Goal: Task Accomplishment & Management: Use online tool/utility

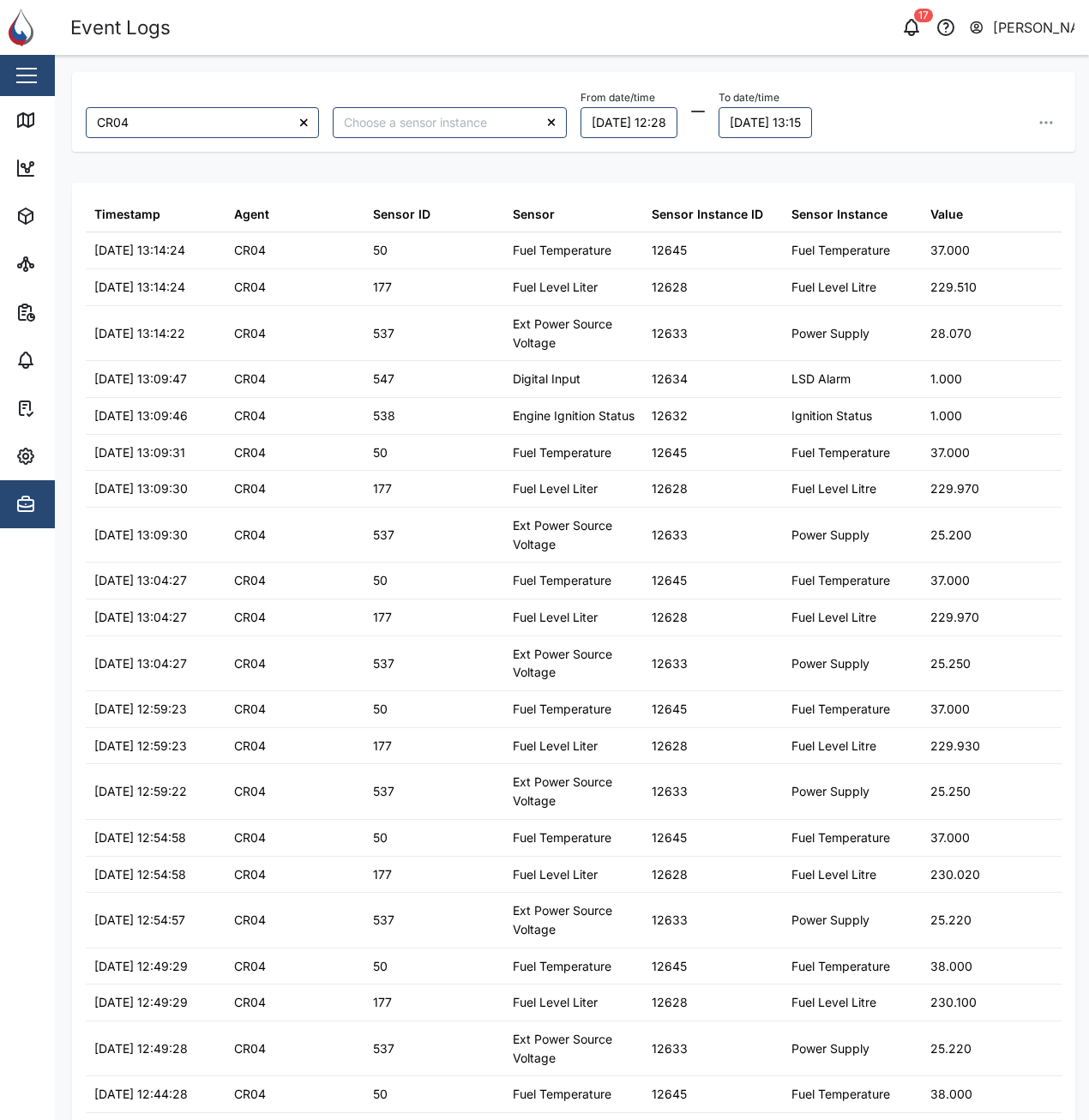
click at [929, 6] on header "Event Logs Notifications 17 Adam Kerepa" at bounding box center [544, 27] width 1089 height 55
click at [911, 30] on icon "button" at bounding box center [911, 27] width 20 height 20
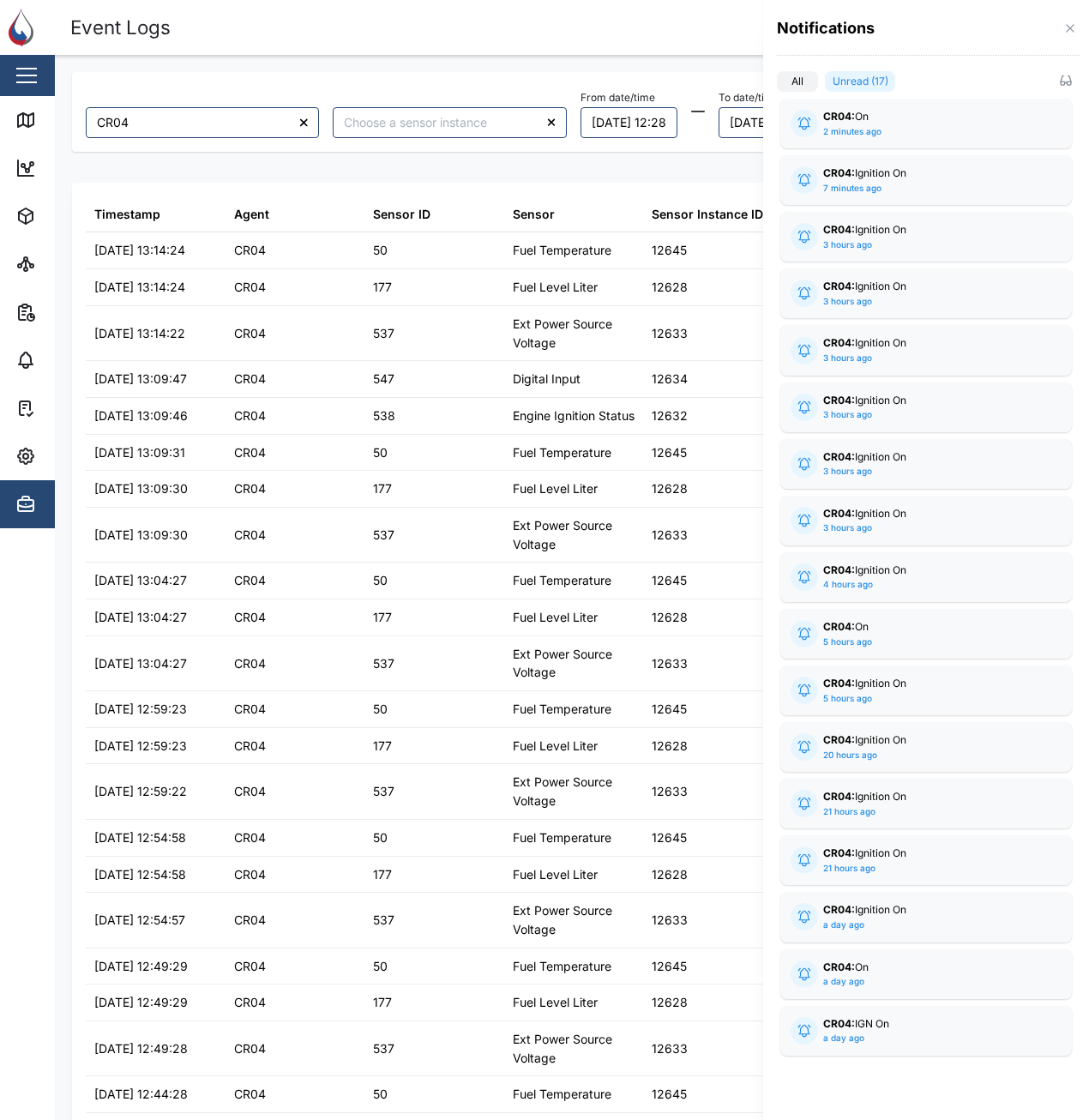
click at [647, 37] on div at bounding box center [544, 560] width 1089 height 1120
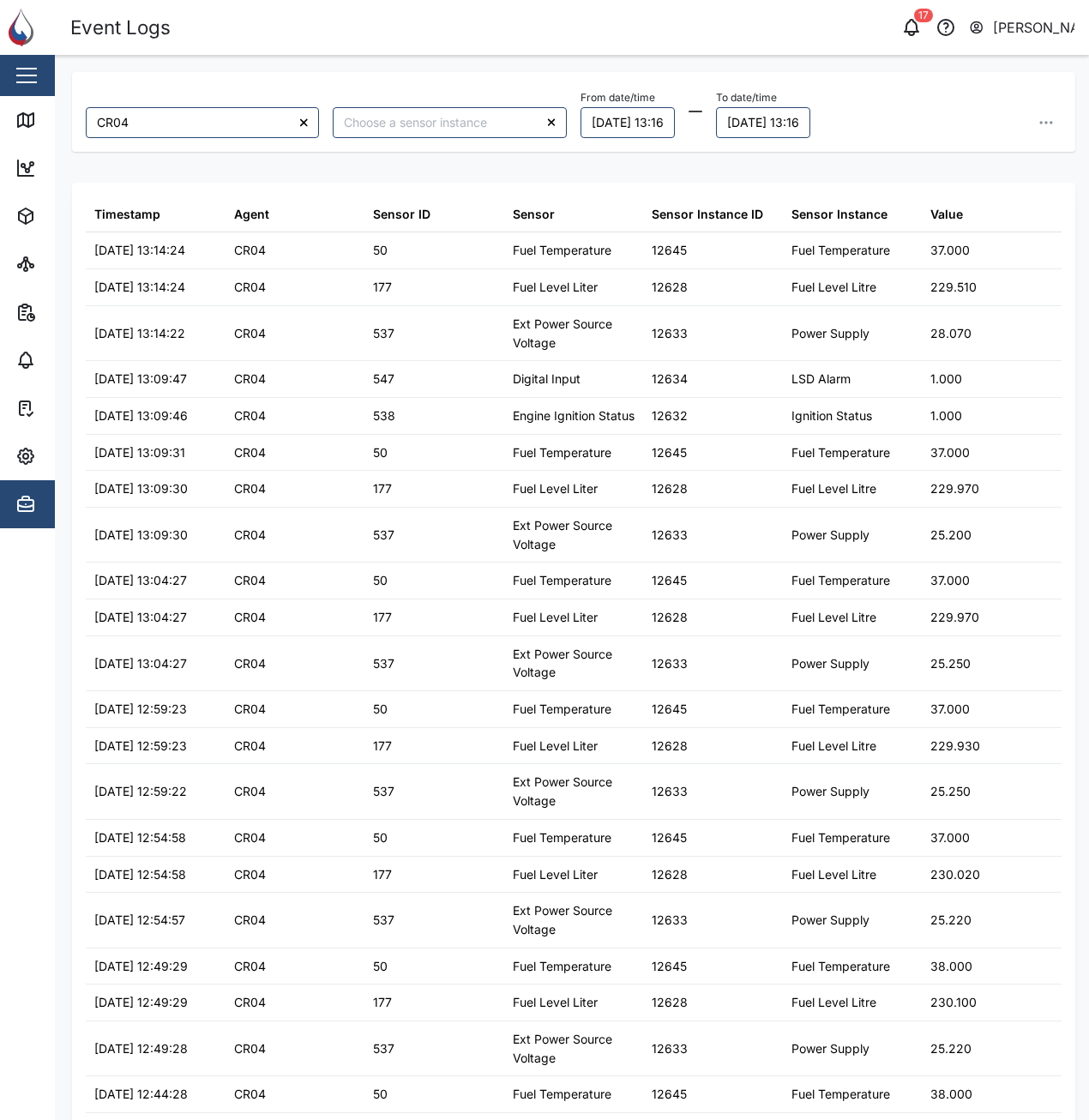
click at [1038, 129] on icon "button" at bounding box center [1046, 122] width 17 height 17
click at [926, 249] on span "Export all as CSV" at bounding box center [908, 238] width 101 height 29
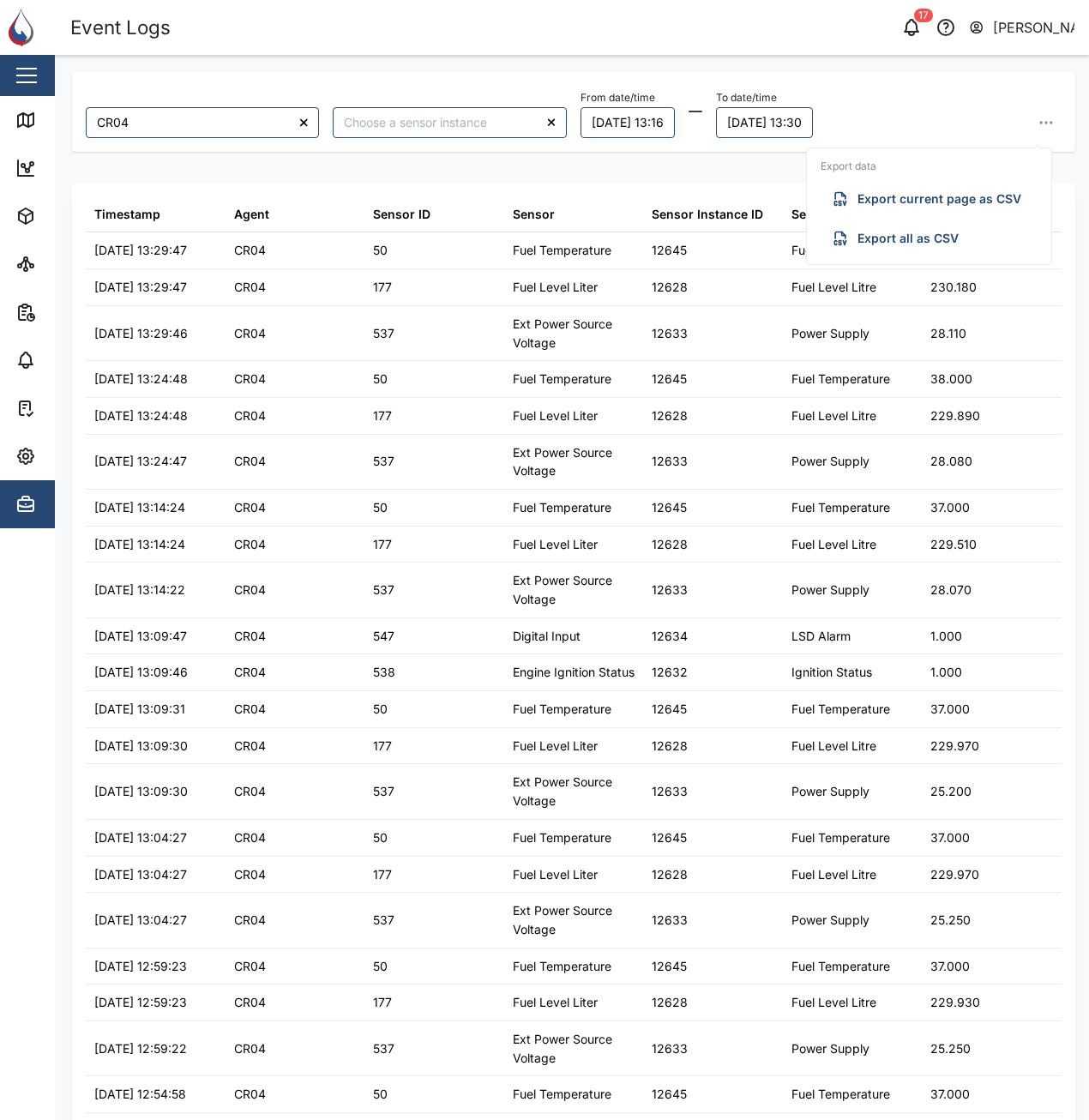
click at [319, 74] on div "CR04 From date/time 19/08/2025 13:16 To date/time 20/08/2025 13:30 Export data …" at bounding box center [573, 112] width 1004 height 80
click at [696, 30] on div "17 Adam Kerepa" at bounding box center [837, 27] width 502 height 24
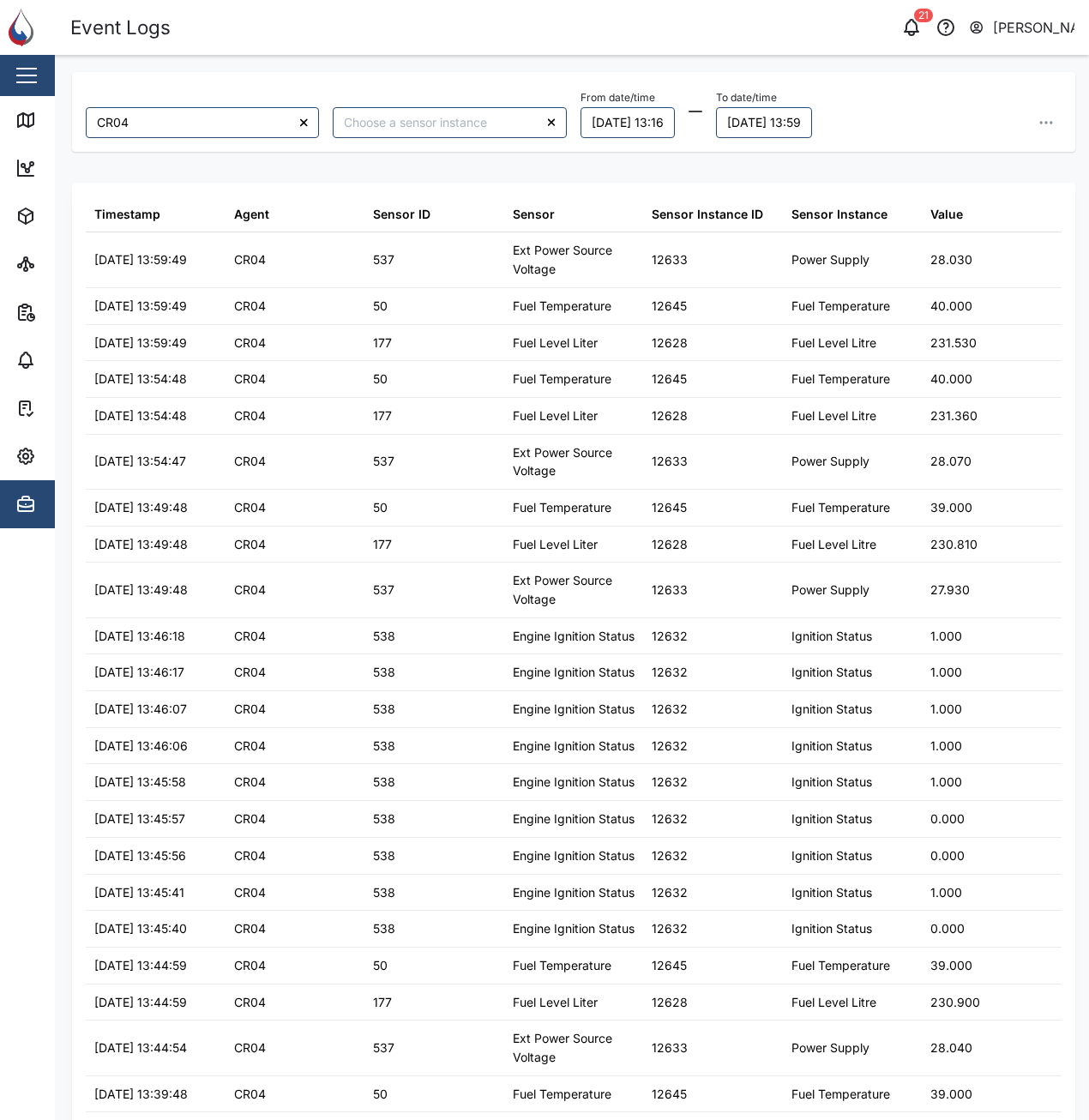
click at [916, 119] on div "From date/time 19/08/2025 13:16 To date/time 20/08/2025 13:59" at bounding box center [821, 112] width 481 height 52
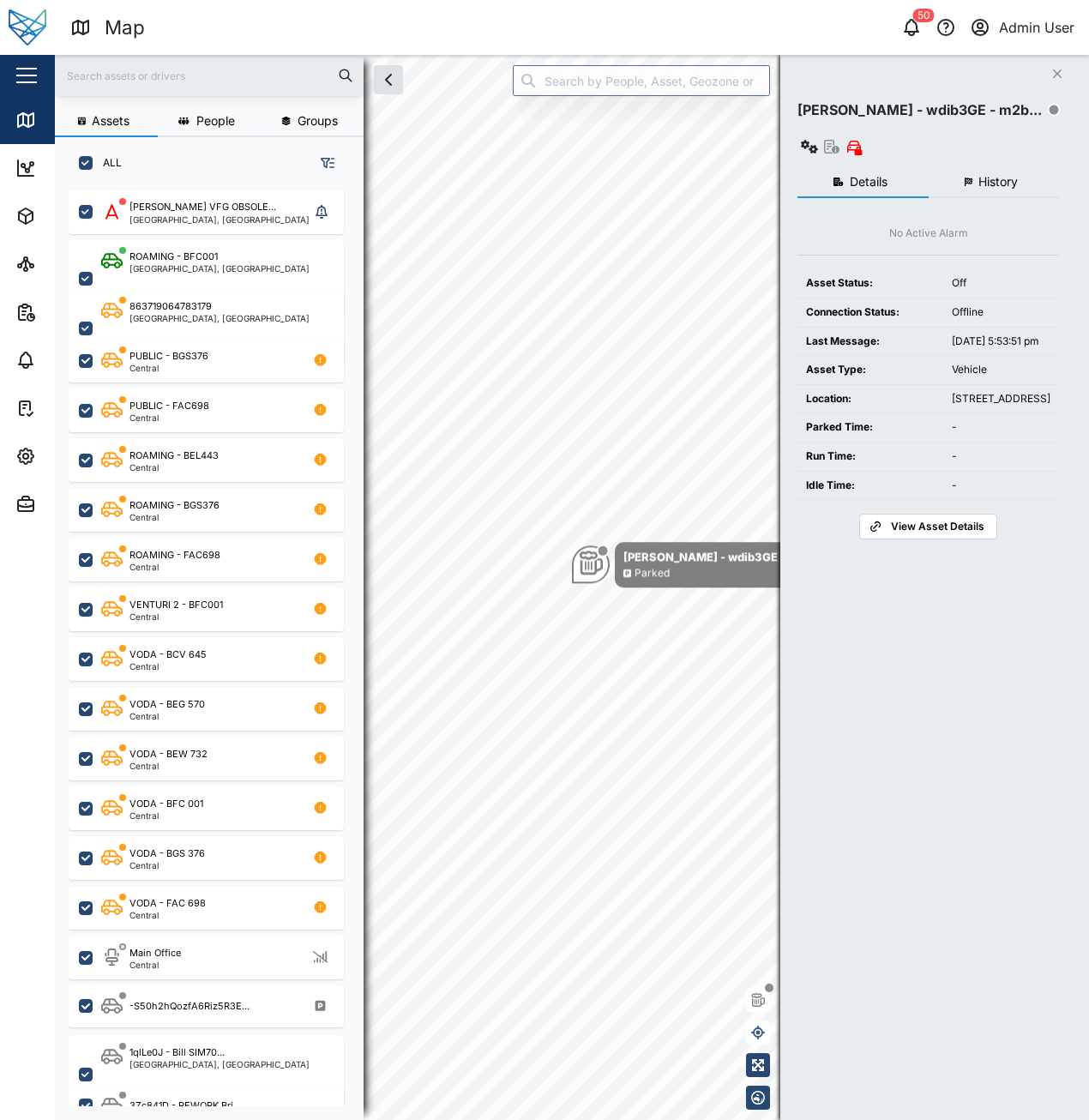
scroll to position [910, 268]
